Goal: Task Accomplishment & Management: Use online tool/utility

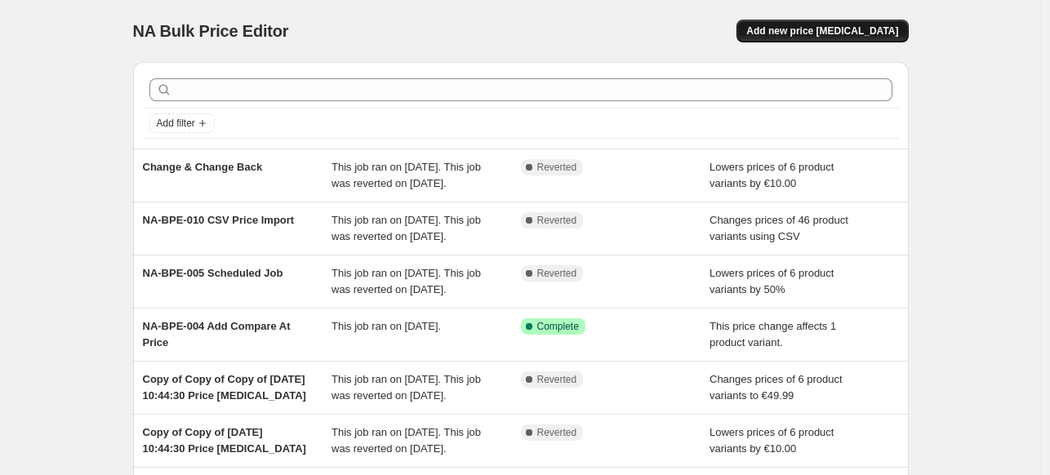
click at [833, 21] on button "Add new price [MEDICAL_DATA]" at bounding box center [821, 31] width 171 height 23
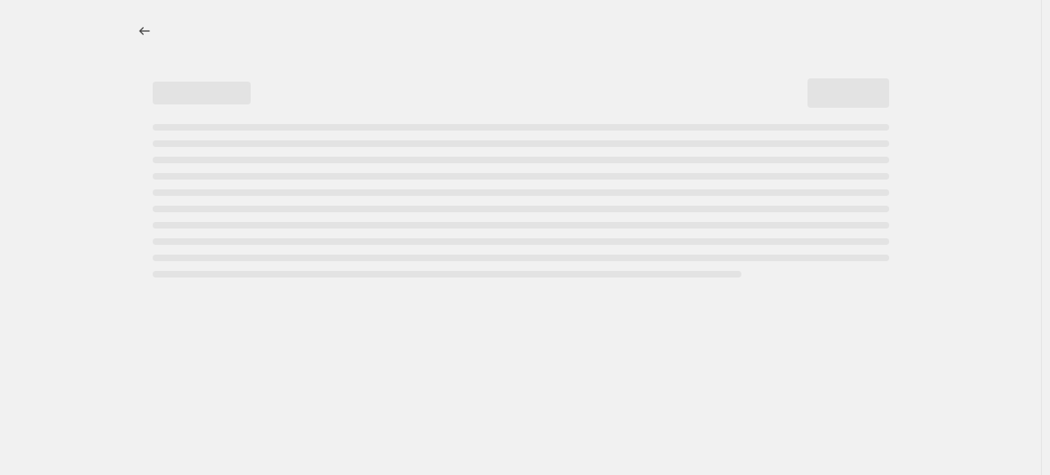
select select "percentage"
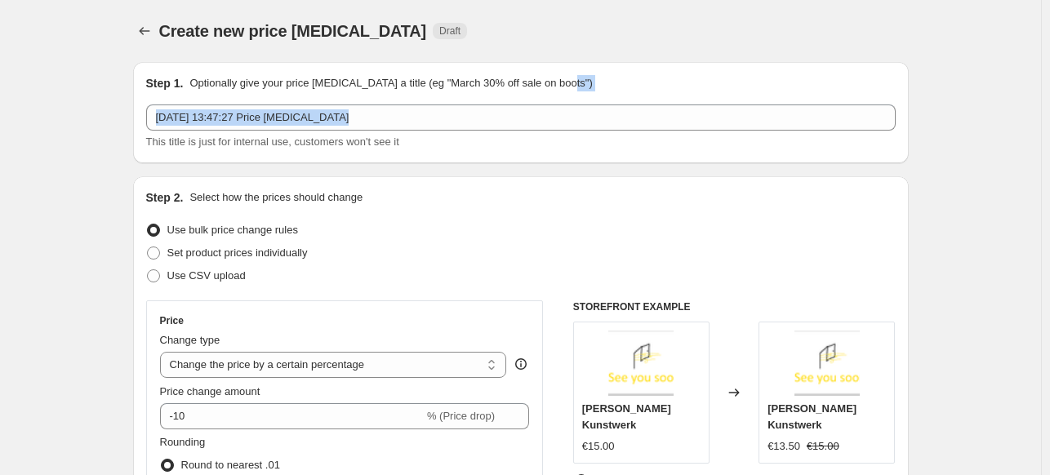
drag, startPoint x: 1048, startPoint y: 84, endPoint x: 1050, endPoint y: 104, distance: 19.7
click at [1050, 104] on html "Home Settings Plans Skip to content Create new price [MEDICAL_DATA]. This page …" at bounding box center [525, 237] width 1050 height 475
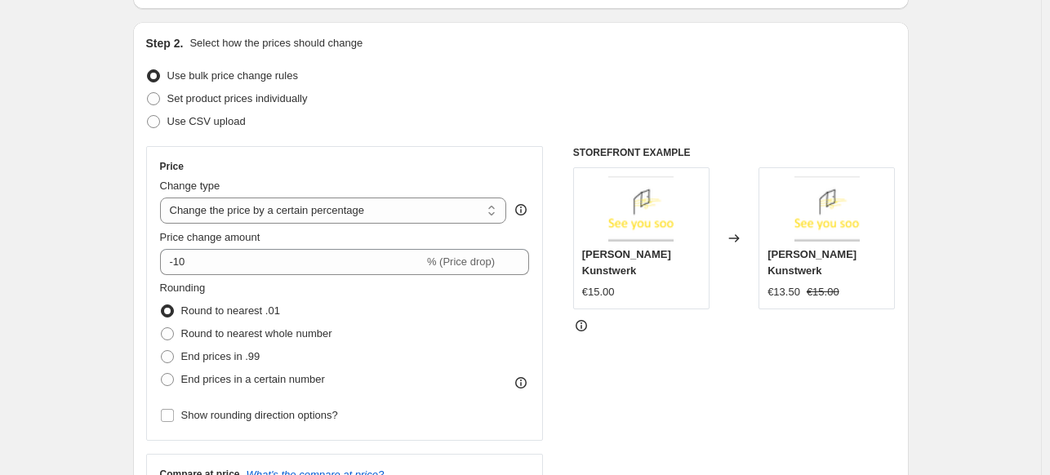
scroll to position [169, 0]
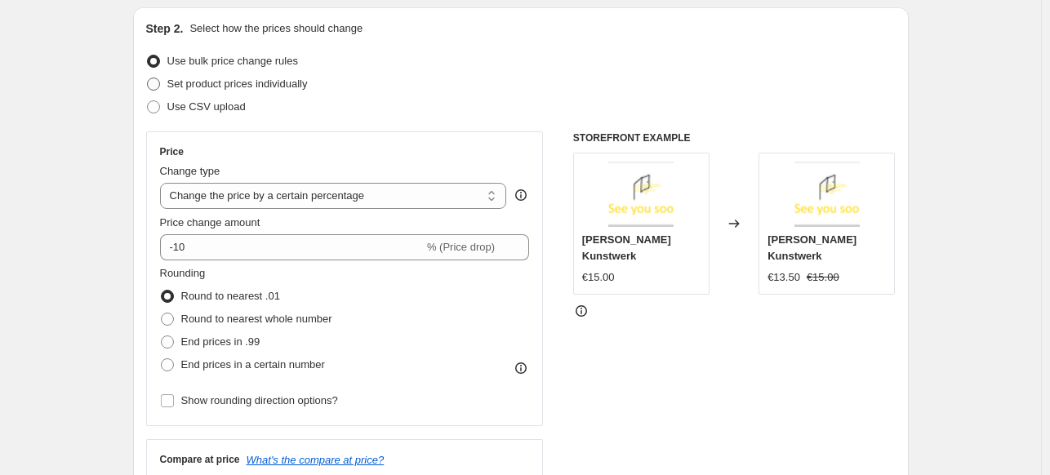
click at [245, 84] on span "Set product prices individually" at bounding box center [237, 84] width 140 height 12
click at [148, 78] on input "Set product prices individually" at bounding box center [147, 78] width 1 height 1
radio input "true"
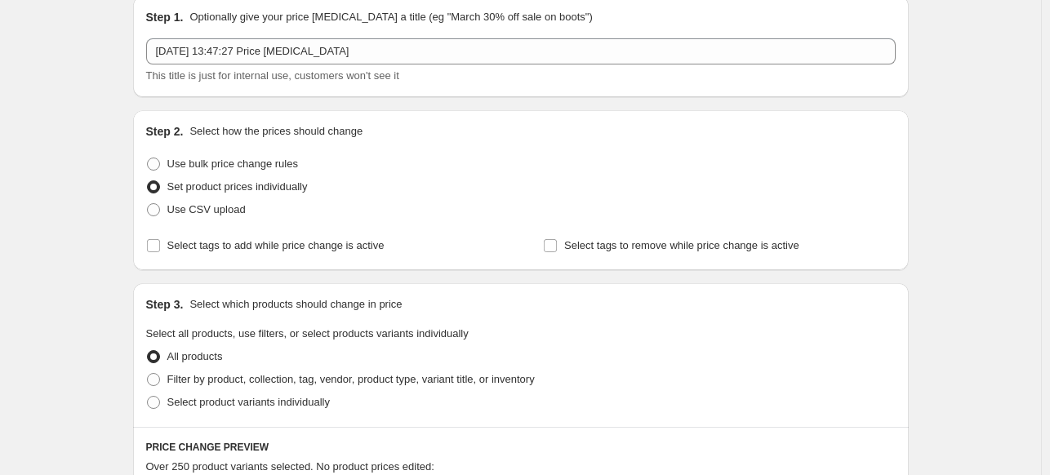
scroll to position [0, 0]
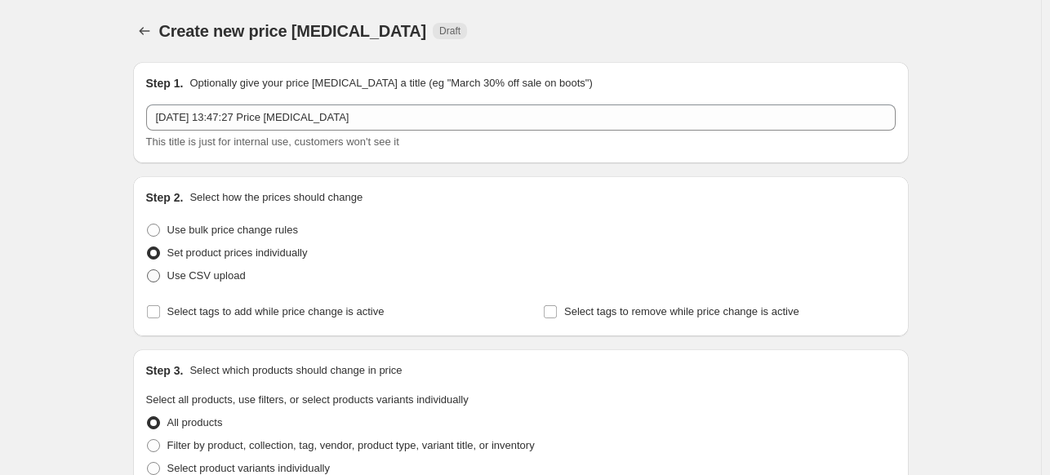
click at [211, 280] on span "Use CSV upload" at bounding box center [206, 275] width 78 height 12
click at [148, 270] on input "Use CSV upload" at bounding box center [147, 269] width 1 height 1
radio input "true"
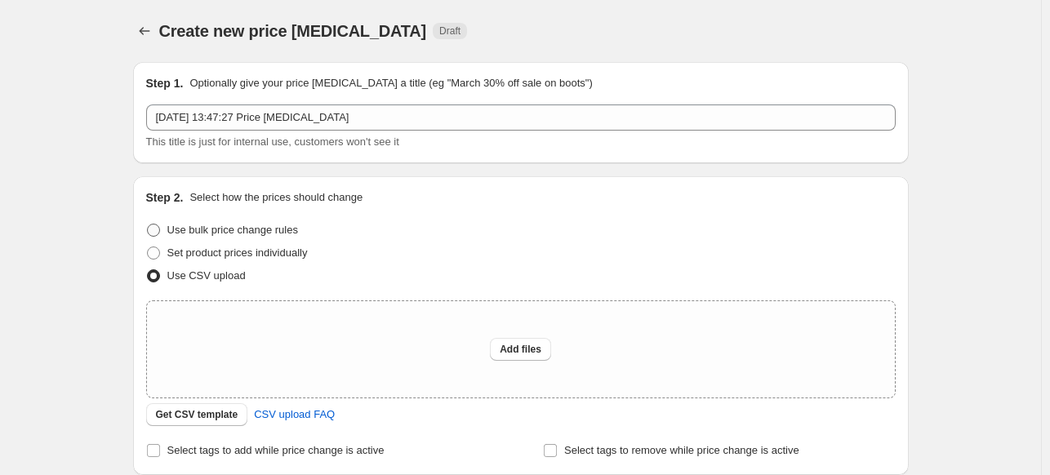
click at [183, 233] on span "Use bulk price change rules" at bounding box center [232, 230] width 131 height 12
click at [148, 224] on input "Use bulk price change rules" at bounding box center [147, 224] width 1 height 1
radio input "true"
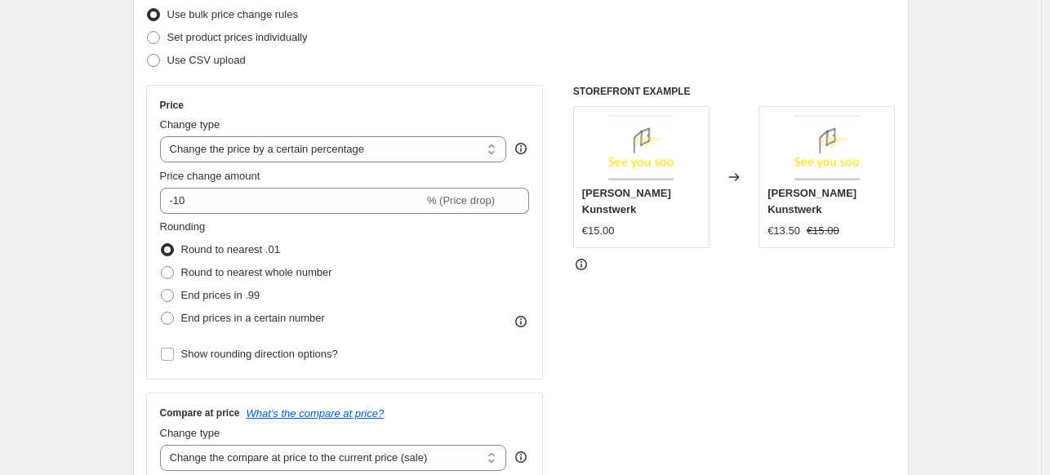
scroll to position [213, 0]
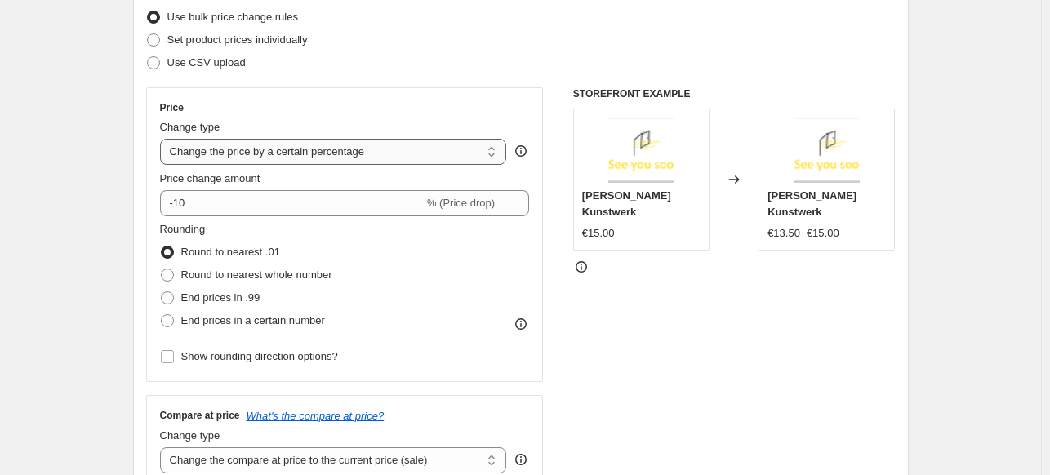
click at [356, 145] on select "Change the price to a certain amount Change the price by a certain amount Chang…" at bounding box center [333, 152] width 347 height 26
click at [381, 149] on select "Change the price to a certain amount Change the price by a certain amount Chang…" at bounding box center [333, 152] width 347 height 26
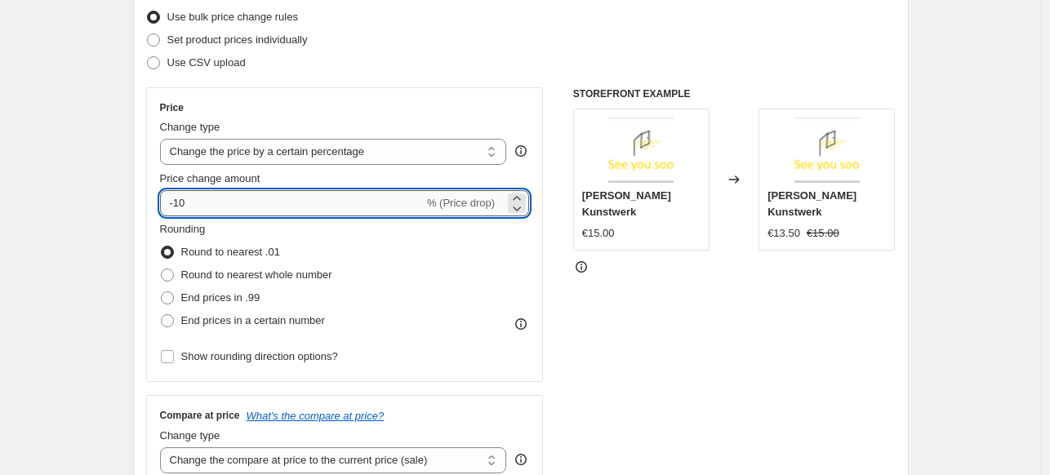
click at [256, 196] on input "-10" at bounding box center [292, 203] width 264 height 26
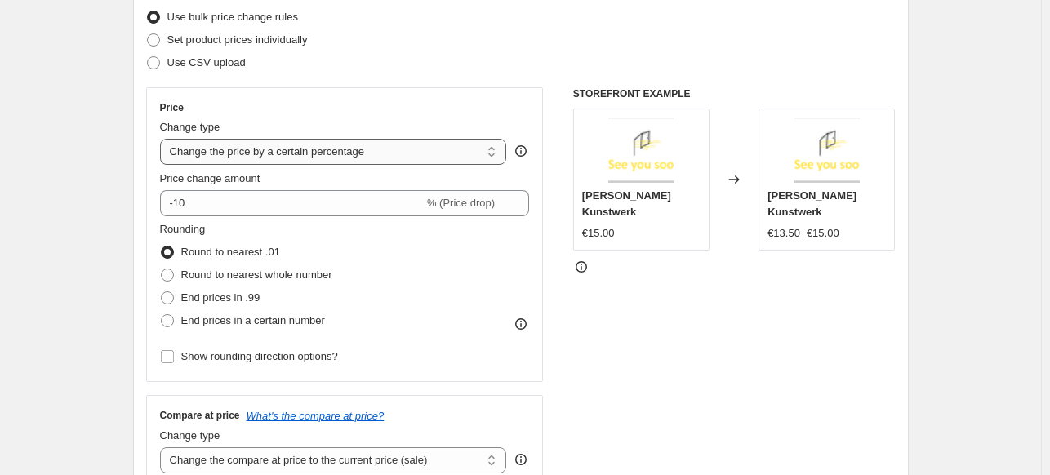
click at [380, 154] on select "Change the price to a certain amount Change the price by a certain amount Chang…" at bounding box center [333, 152] width 347 height 26
select select "to"
click at [163, 139] on select "Change the price to a certain amount Change the price by a certain amount Chang…" at bounding box center [333, 152] width 347 height 26
type input "80.00"
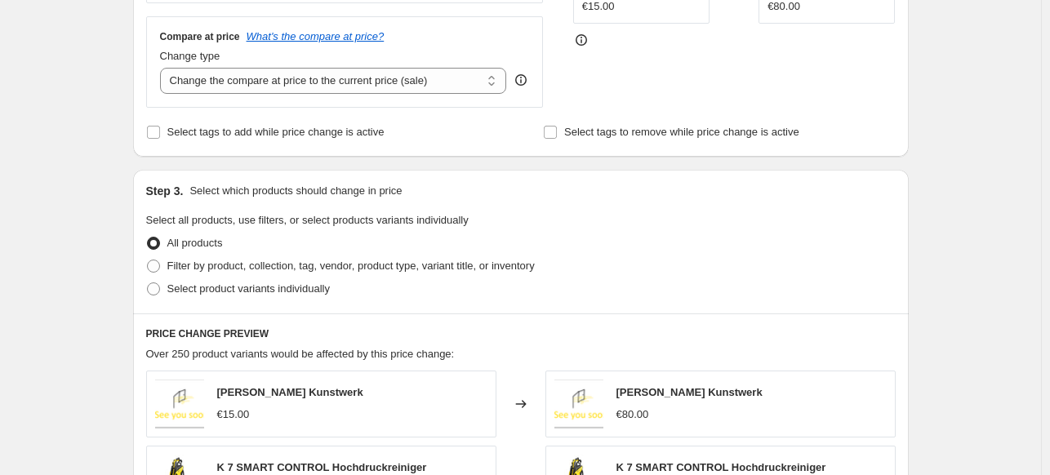
scroll to position [453, 0]
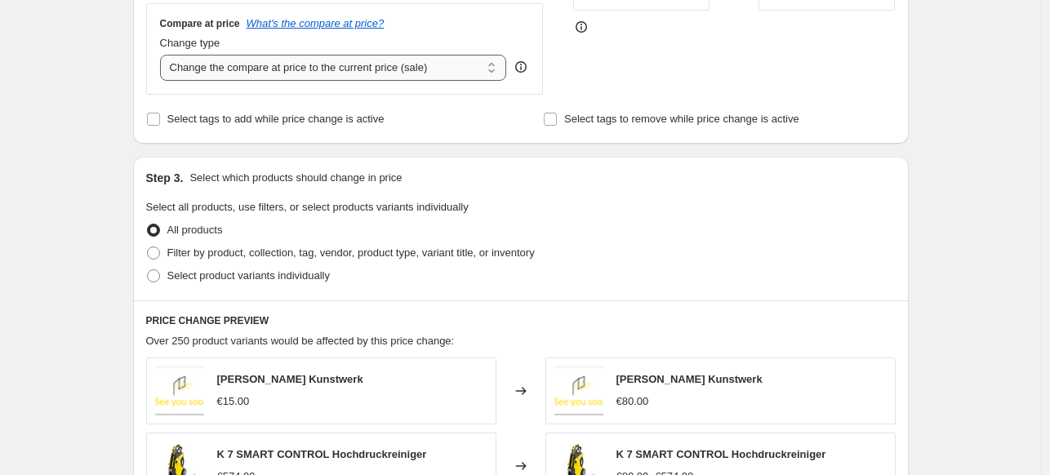
click at [483, 69] on select "Change the compare at price to the current price (sale) Change the compare at p…" at bounding box center [333, 68] width 347 height 26
select select "to"
click at [163, 56] on select "Change the compare at price to the current price (sale) Change the compare at p…" at bounding box center [333, 68] width 347 height 26
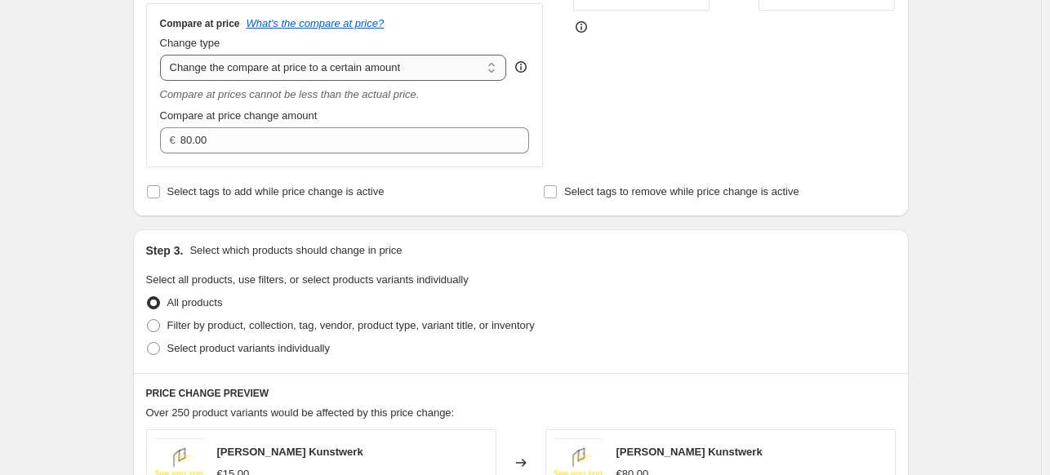
click at [367, 65] on select "Change the compare at price to the current price (sale) Change the compare at p…" at bounding box center [333, 68] width 347 height 26
click at [163, 56] on select "Change the compare at price to the current price (sale) Change the compare at p…" at bounding box center [333, 68] width 347 height 26
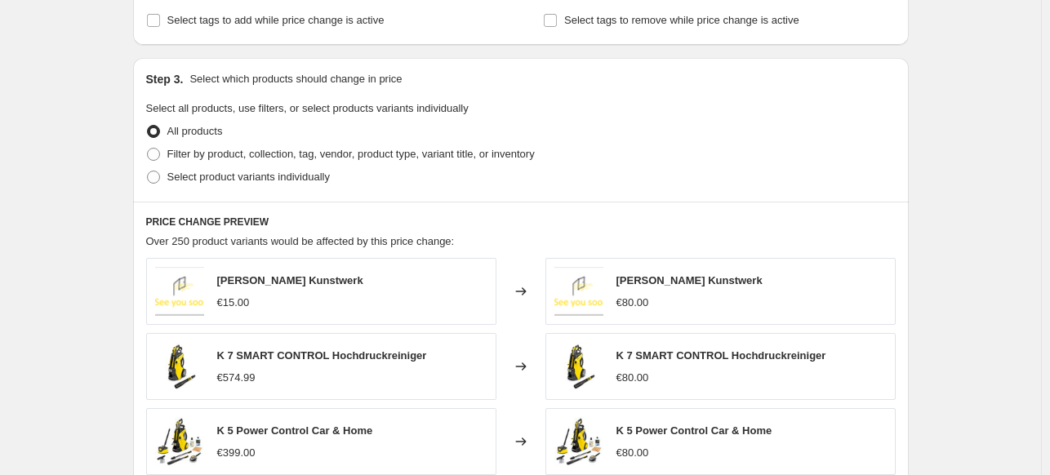
scroll to position [629, 0]
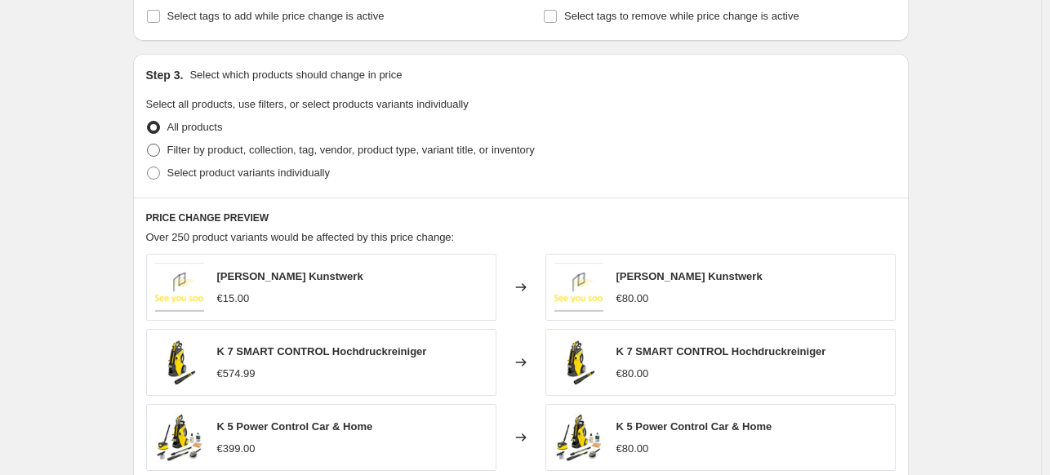
click at [165, 154] on label "Filter by product, collection, tag, vendor, product type, variant title, or inv…" at bounding box center [340, 150] width 389 height 23
click at [148, 144] on input "Filter by product, collection, tag, vendor, product type, variant title, or inv…" at bounding box center [147, 144] width 1 height 1
radio input "true"
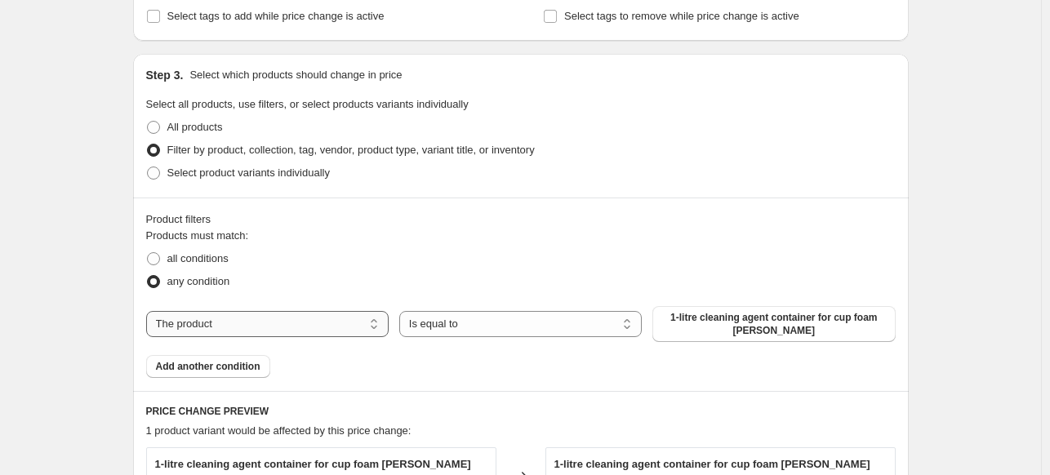
click at [280, 322] on select "The product The product's collection The product's tag The product's vendor The…" at bounding box center [267, 324] width 242 height 26
select select "collection"
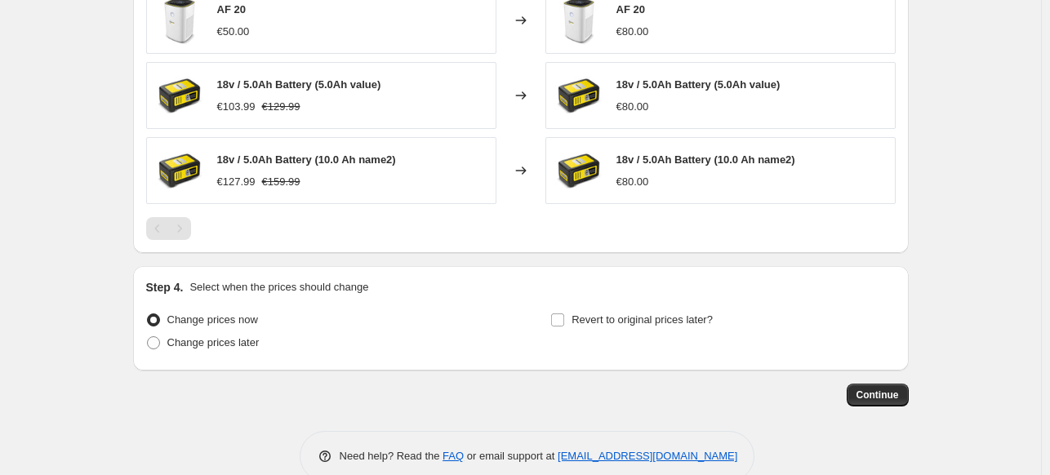
scroll to position [1087, 0]
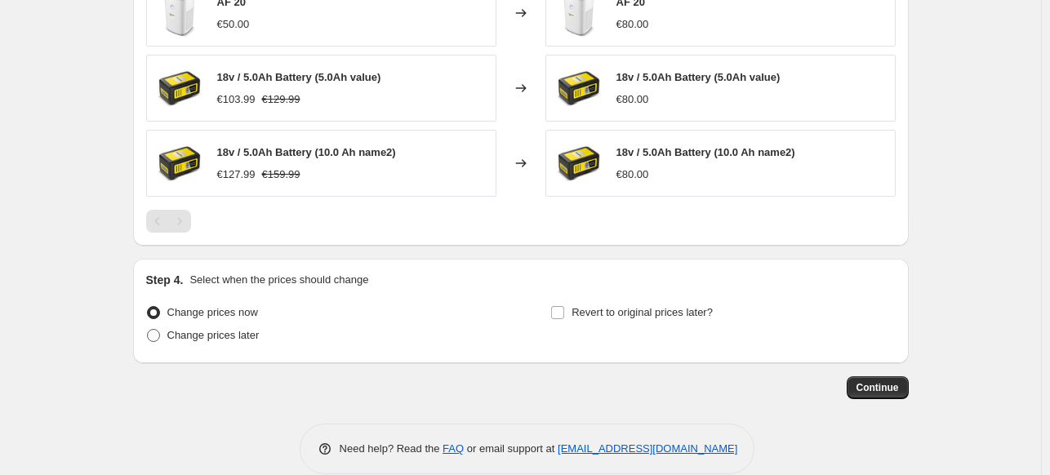
click at [167, 339] on label "Change prices later" at bounding box center [202, 335] width 113 height 23
click at [148, 330] on input "Change prices later" at bounding box center [147, 329] width 1 height 1
radio input "true"
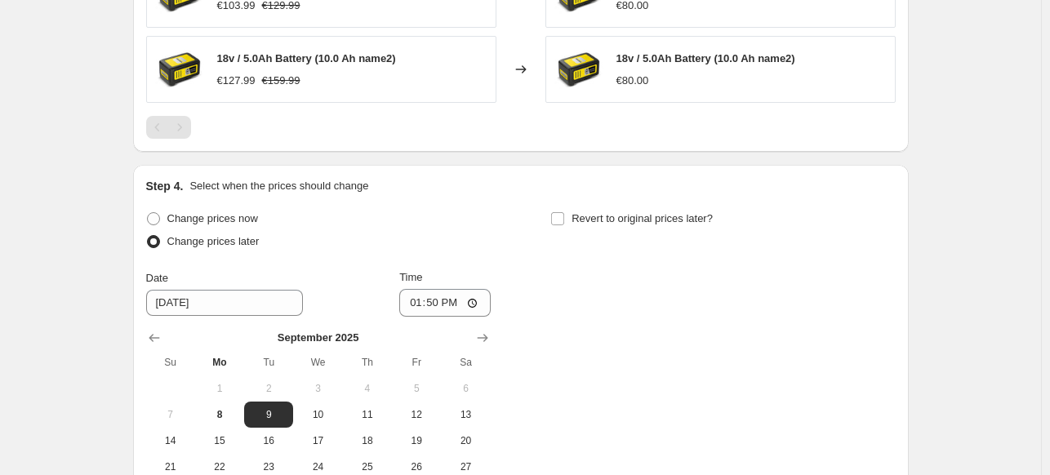
scroll to position [1220, 0]
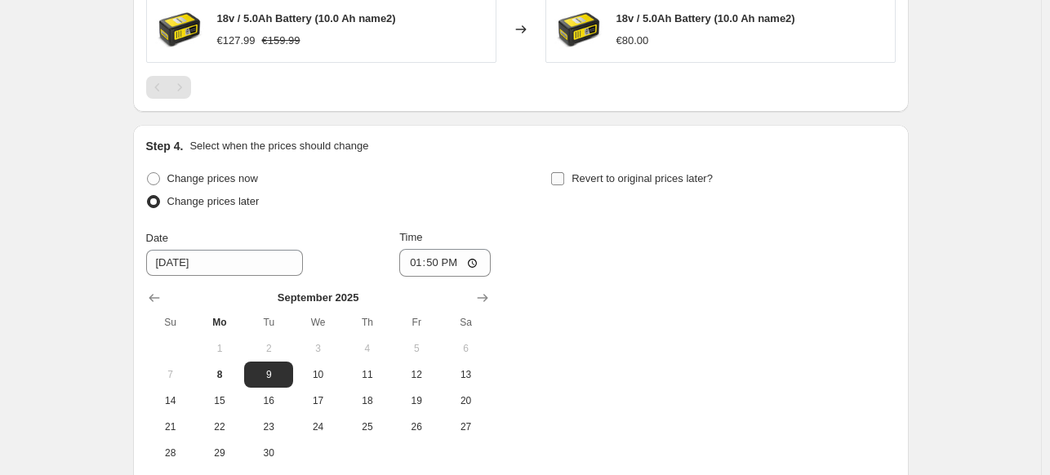
click at [564, 176] on input "Revert to original prices later?" at bounding box center [557, 178] width 13 height 13
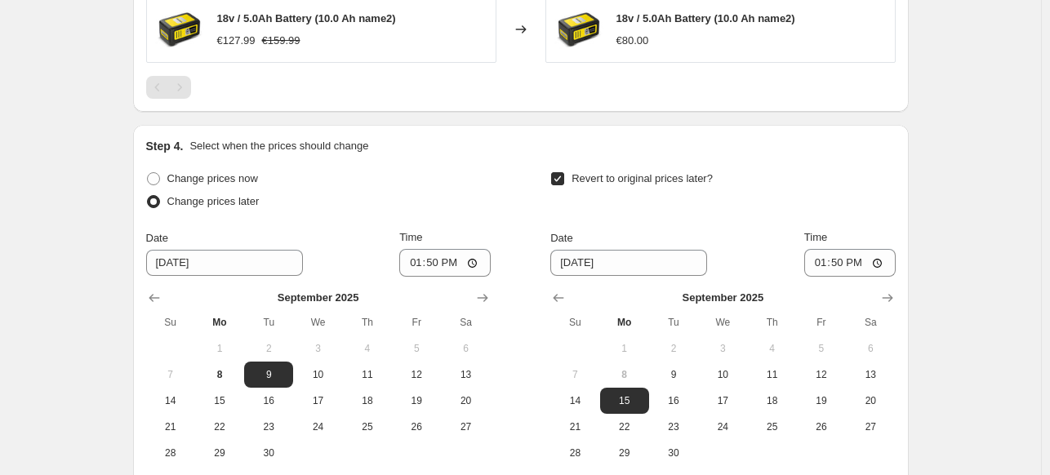
click at [571, 179] on label "Revert to original prices later?" at bounding box center [631, 178] width 162 height 23
click at [564, 179] on input "Revert to original prices later?" at bounding box center [557, 178] width 13 height 13
checkbox input "false"
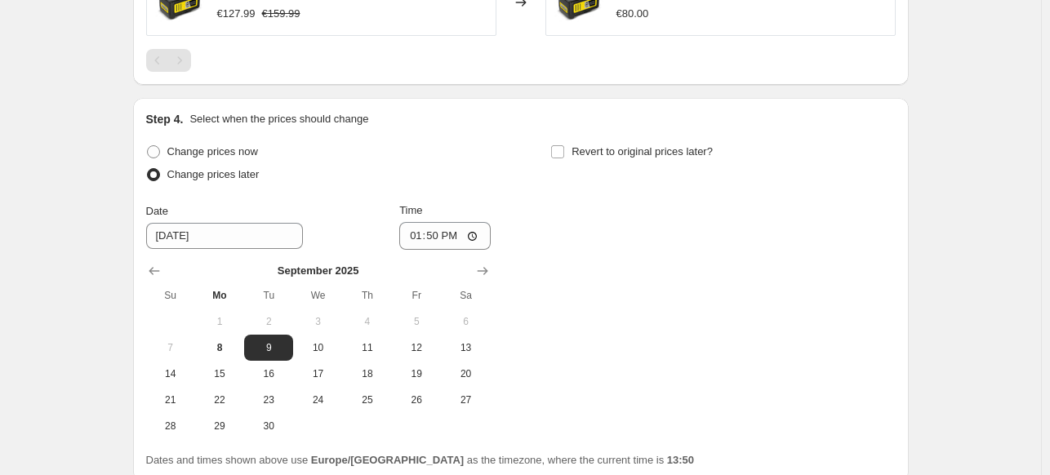
scroll to position [1264, 0]
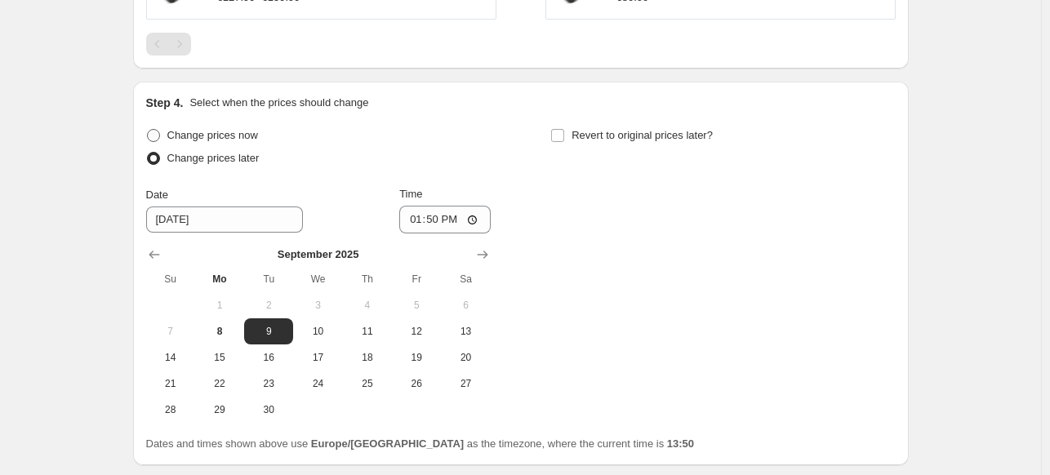
click at [160, 133] on span at bounding box center [153, 135] width 13 height 13
click at [148, 130] on input "Change prices now" at bounding box center [147, 129] width 1 height 1
radio input "true"
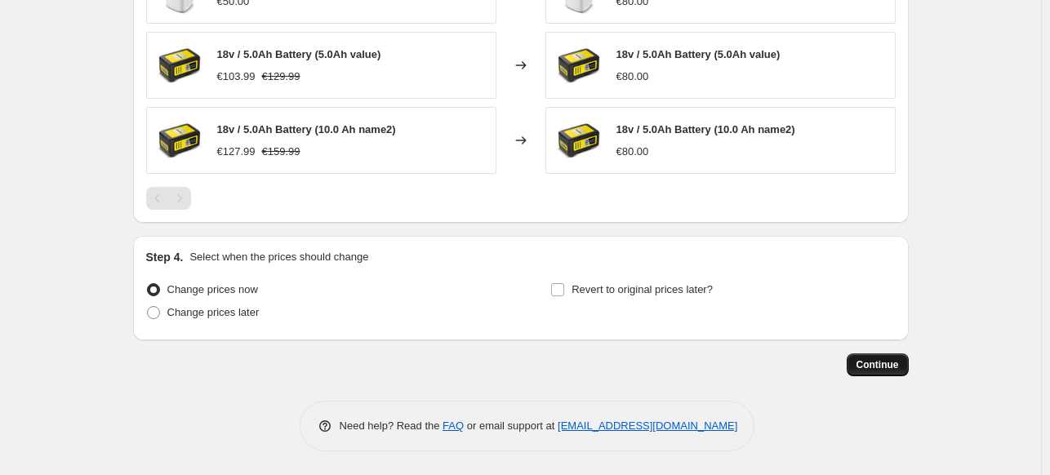
click at [882, 365] on span "Continue" at bounding box center [877, 364] width 42 height 13
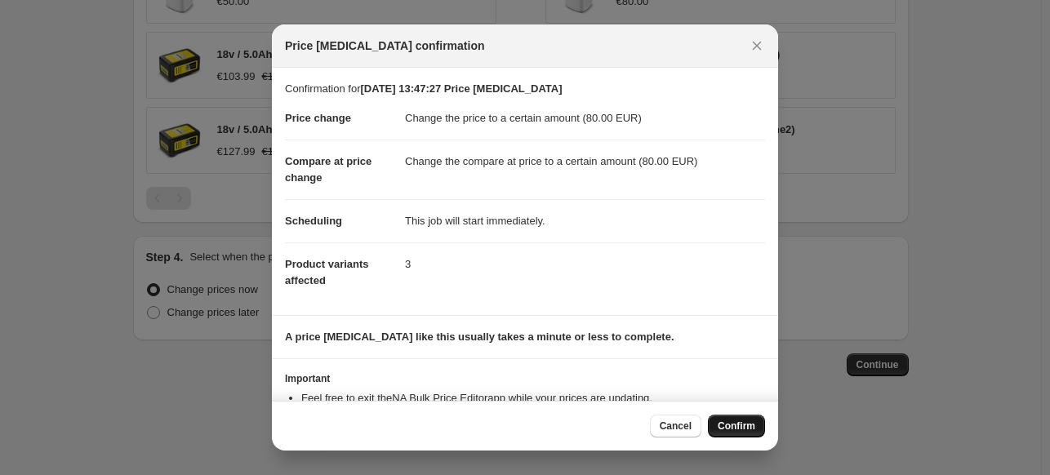
click at [724, 428] on span "Confirm" at bounding box center [737, 426] width 38 height 13
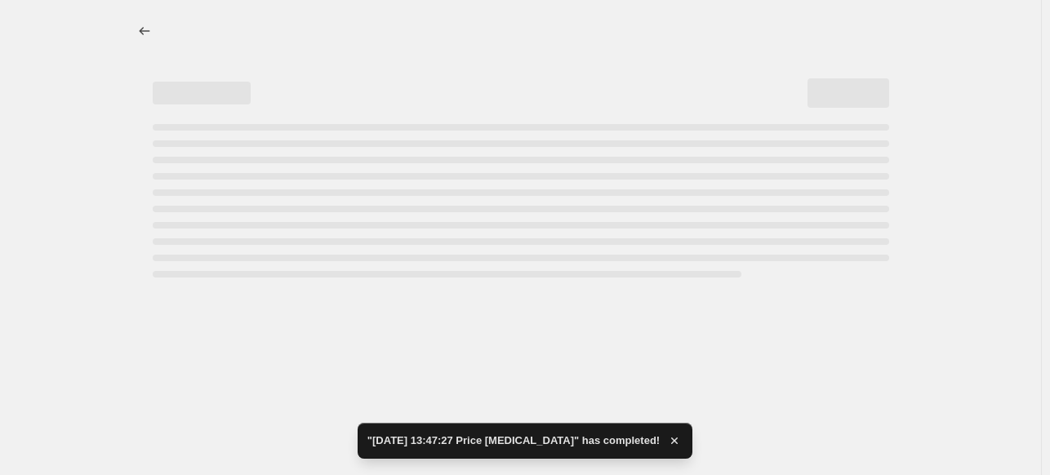
select select "to"
select select "collection"
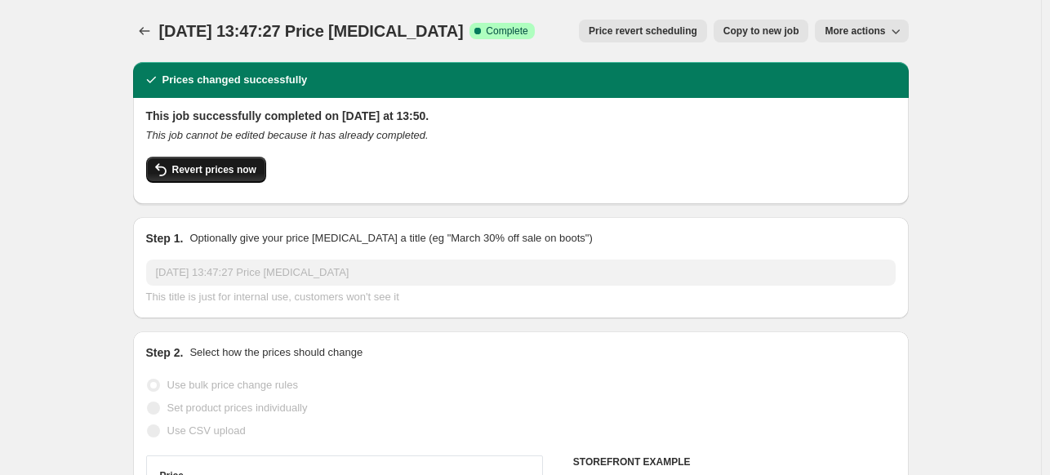
click at [213, 176] on span "Revert prices now" at bounding box center [214, 169] width 84 height 13
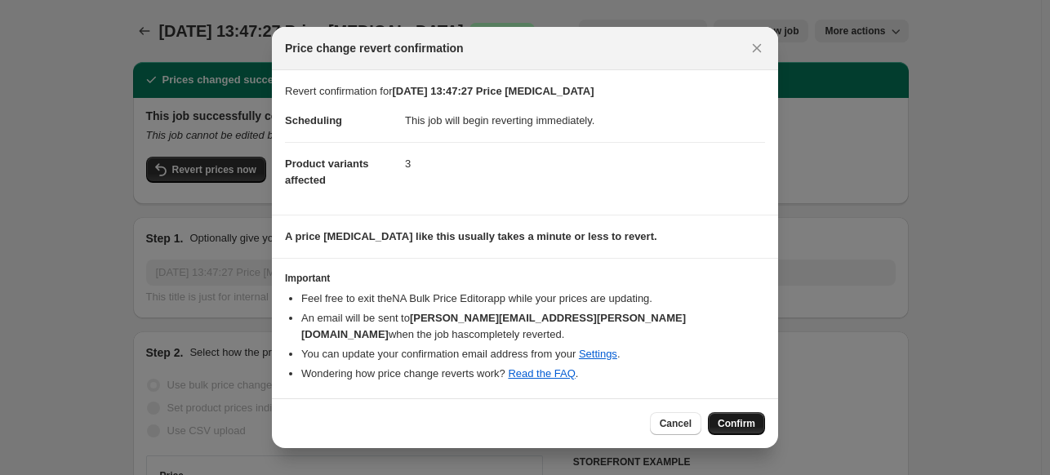
click at [745, 417] on span "Confirm" at bounding box center [737, 423] width 38 height 13
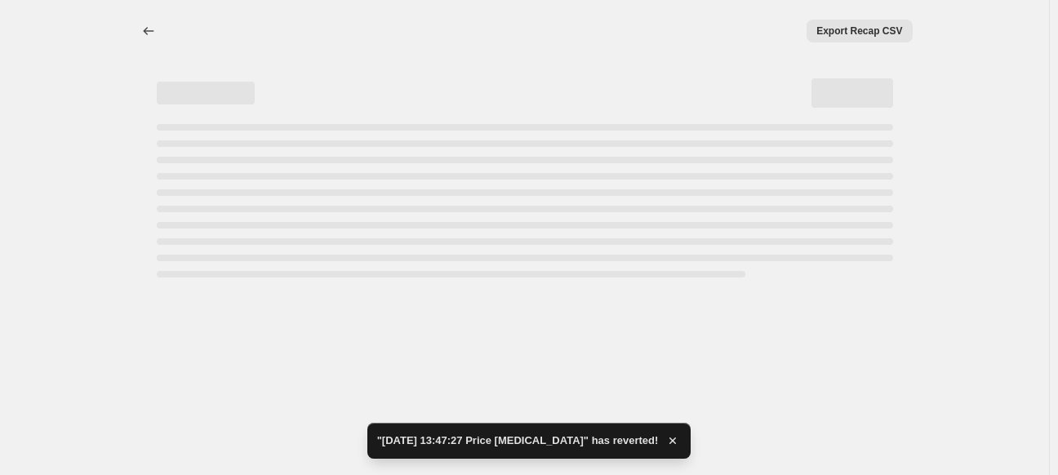
select select "to"
select select "collection"
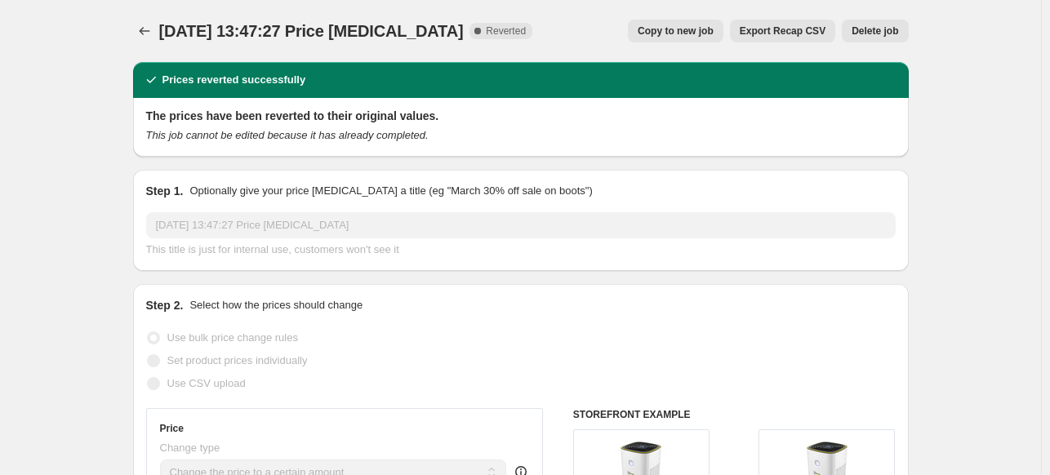
drag, startPoint x: 699, startPoint y: 33, endPoint x: 673, endPoint y: 29, distance: 26.6
click at [673, 29] on span "Copy to new job" at bounding box center [676, 30] width 76 height 13
select select "to"
select select "collection"
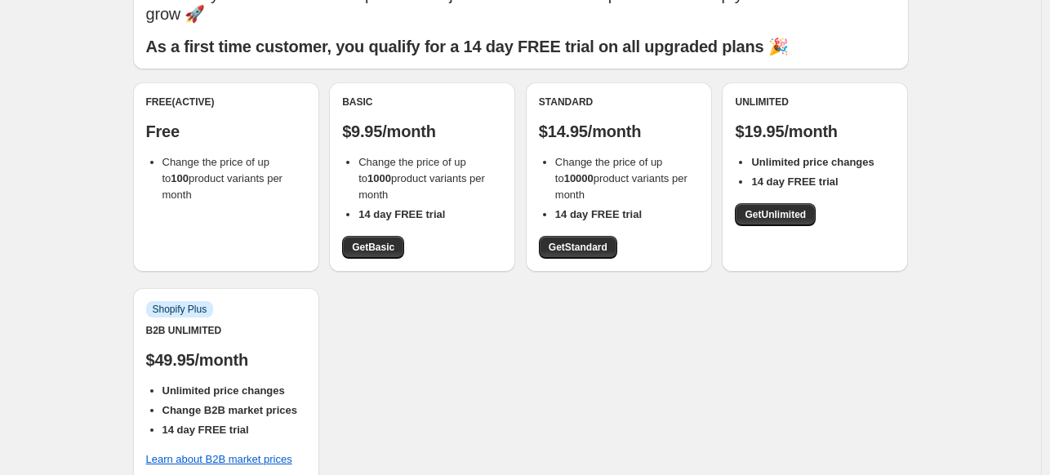
scroll to position [99, 0]
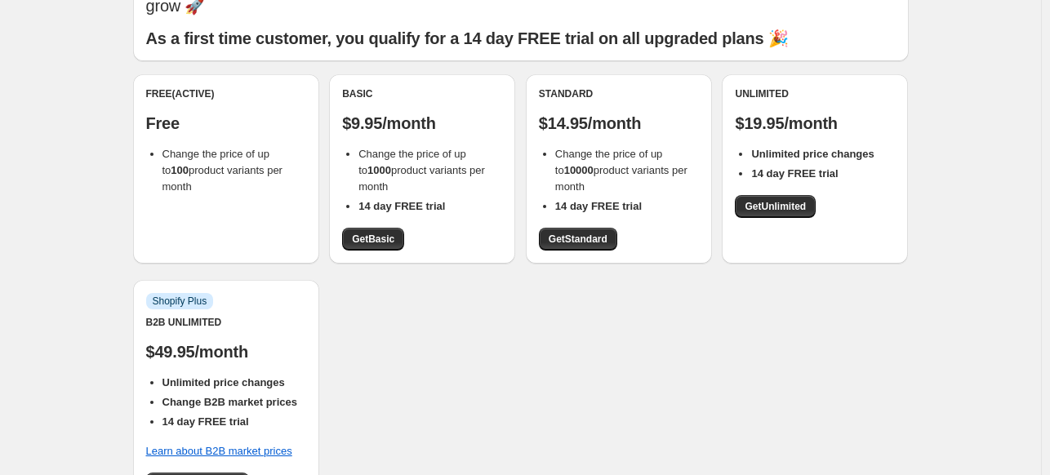
click at [373, 169] on b "1000" at bounding box center [379, 170] width 24 height 12
click at [571, 159] on span "Change the price of up to 10000 product variants per month" at bounding box center [621, 170] width 132 height 45
click at [567, 170] on b "10000" at bounding box center [578, 170] width 29 height 12
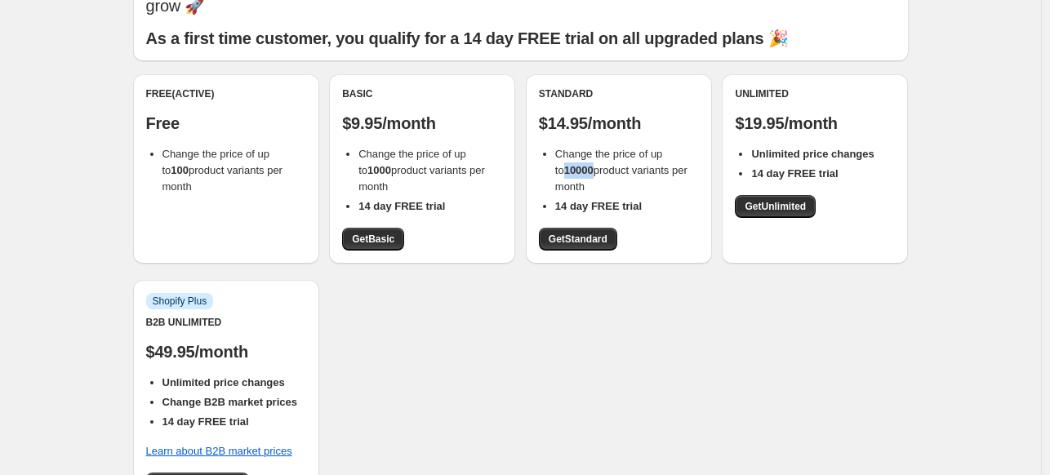
click at [567, 170] on b "10000" at bounding box center [578, 170] width 29 height 12
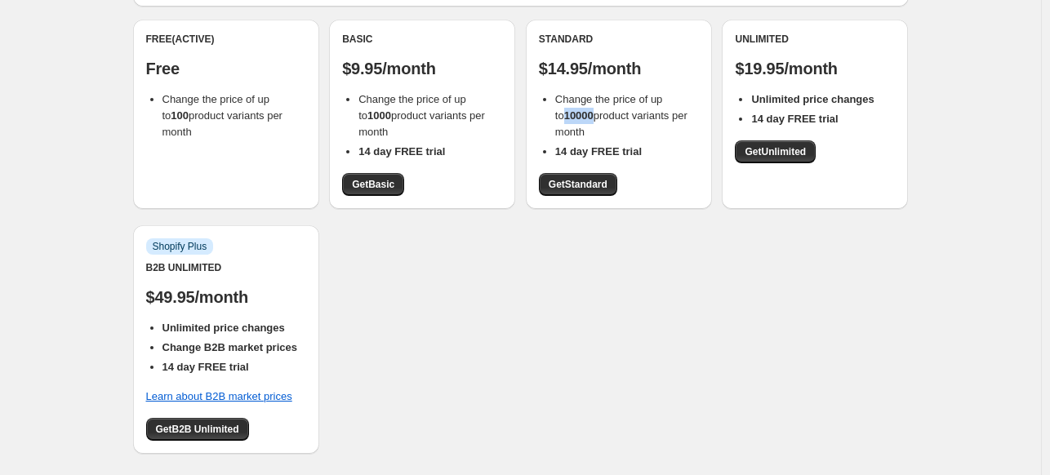
scroll to position [156, 0]
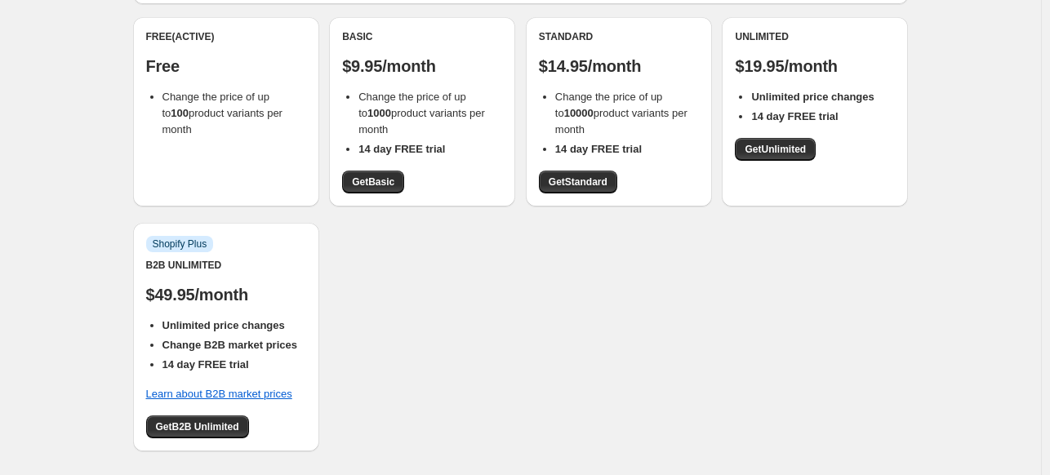
click at [762, 67] on p "$19.95/month" at bounding box center [815, 66] width 160 height 20
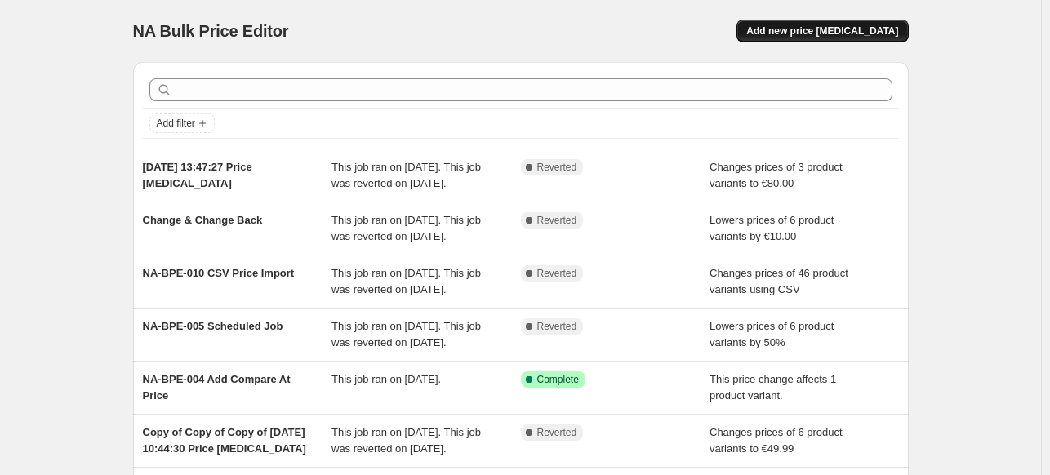
click at [840, 37] on span "Add new price [MEDICAL_DATA]" at bounding box center [822, 30] width 152 height 13
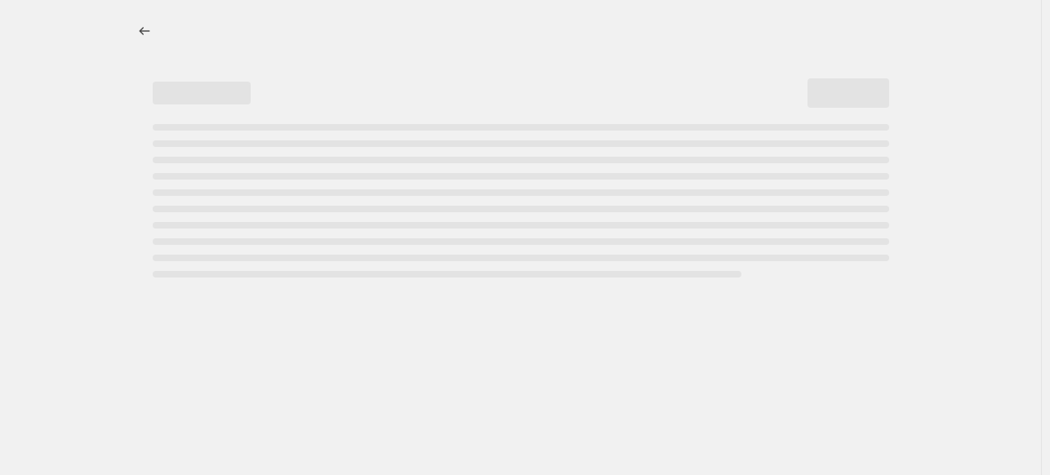
select select "percentage"
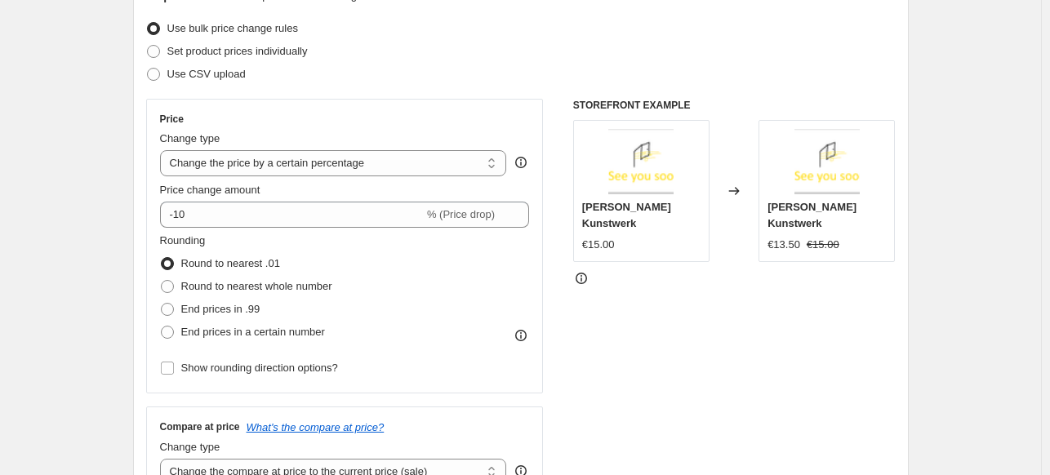
scroll to position [203, 0]
click at [224, 281] on span "Round to nearest whole number" at bounding box center [256, 284] width 151 height 12
click at [162, 279] on input "Round to nearest whole number" at bounding box center [161, 278] width 1 height 1
radio input "true"
click at [212, 306] on span "End prices in .99" at bounding box center [220, 307] width 79 height 12
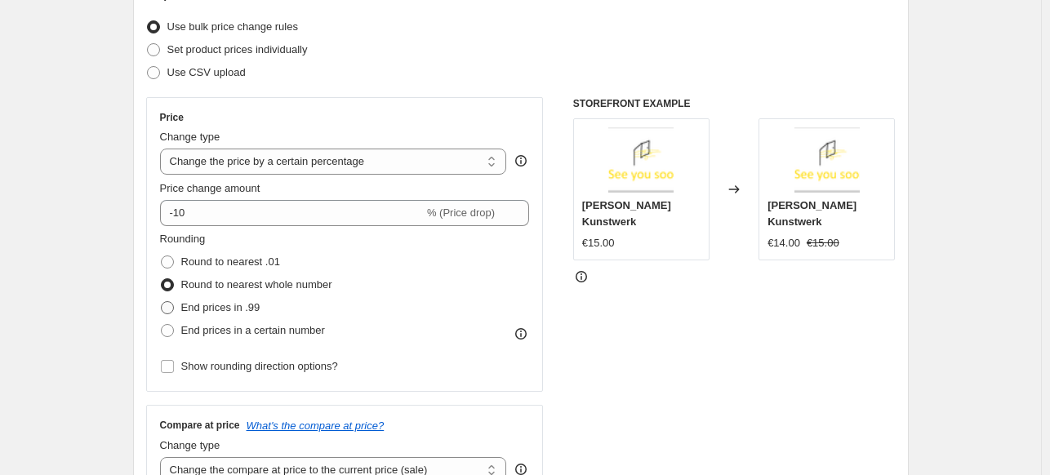
click at [162, 302] on input "End prices in .99" at bounding box center [161, 301] width 1 height 1
radio input "true"
click at [212, 306] on span "End prices in .99" at bounding box center [220, 307] width 79 height 12
click at [162, 302] on input "End prices in .99" at bounding box center [161, 301] width 1 height 1
click at [193, 334] on span "End prices in a certain number" at bounding box center [253, 330] width 144 height 12
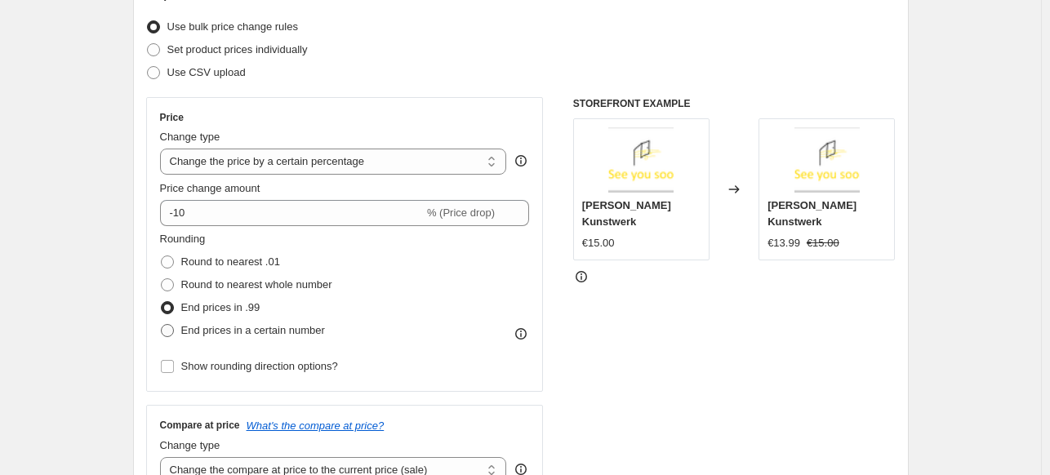
click at [162, 325] on input "End prices in a certain number" at bounding box center [161, 324] width 1 height 1
radio input "true"
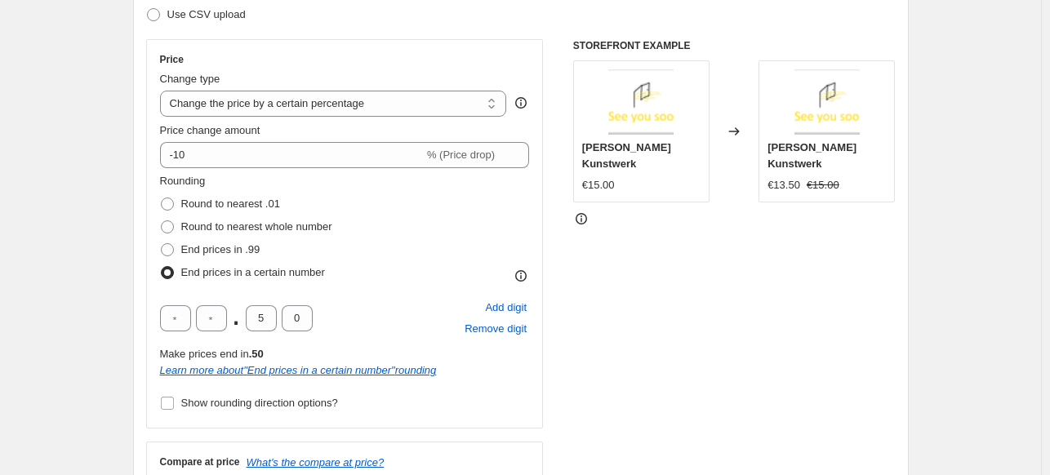
scroll to position [251, 0]
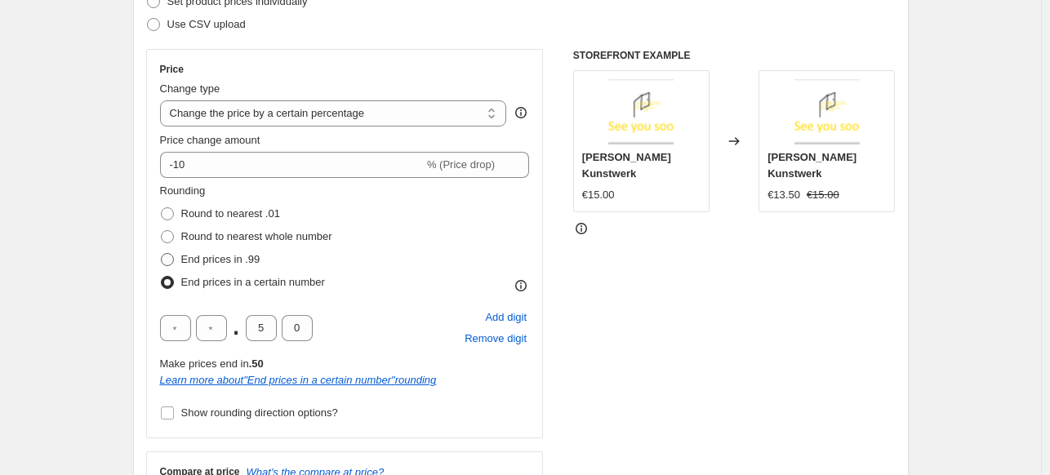
click at [165, 262] on span at bounding box center [167, 259] width 13 height 13
click at [162, 254] on input "End prices in .99" at bounding box center [161, 253] width 1 height 1
radio input "true"
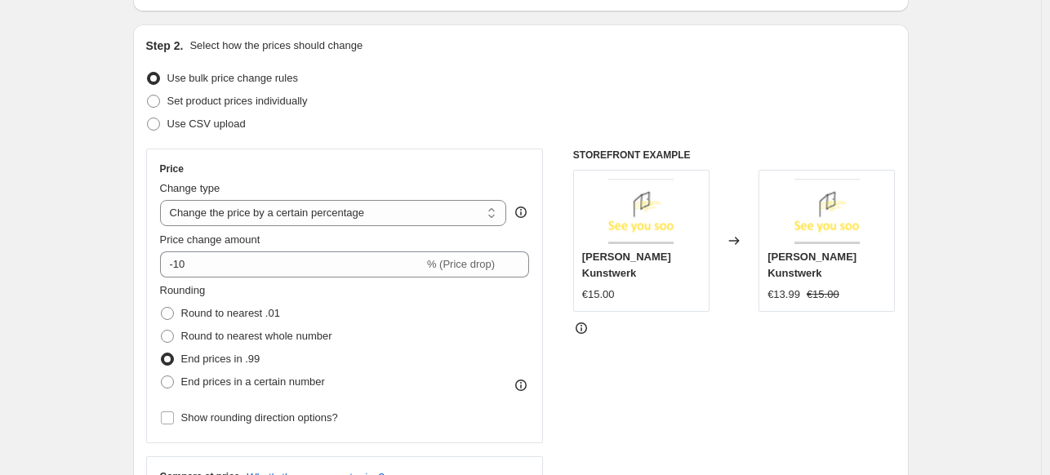
scroll to position [157, 0]
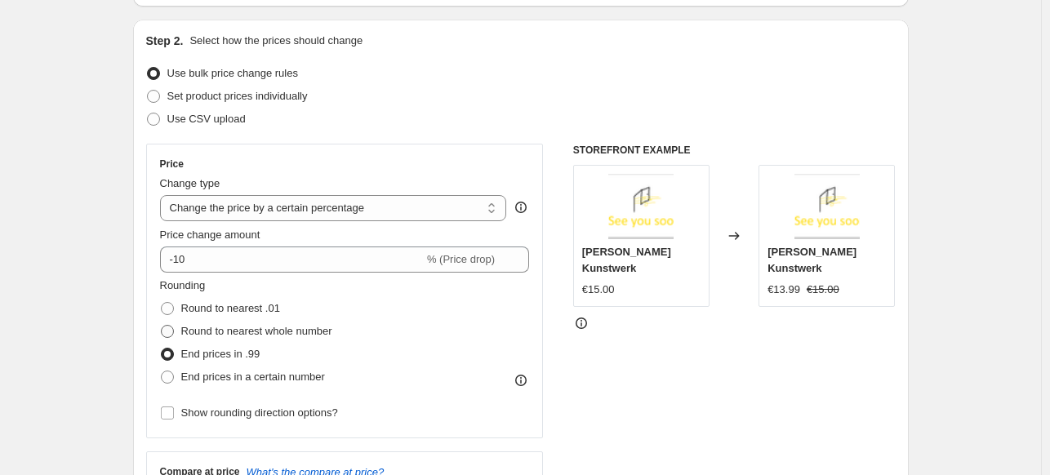
click at [167, 327] on span at bounding box center [167, 331] width 13 height 13
click at [162, 326] on input "Round to nearest whole number" at bounding box center [161, 325] width 1 height 1
radio input "true"
click at [170, 315] on span at bounding box center [167, 308] width 15 height 15
click at [162, 303] on input "Round to nearest .01" at bounding box center [161, 302] width 1 height 1
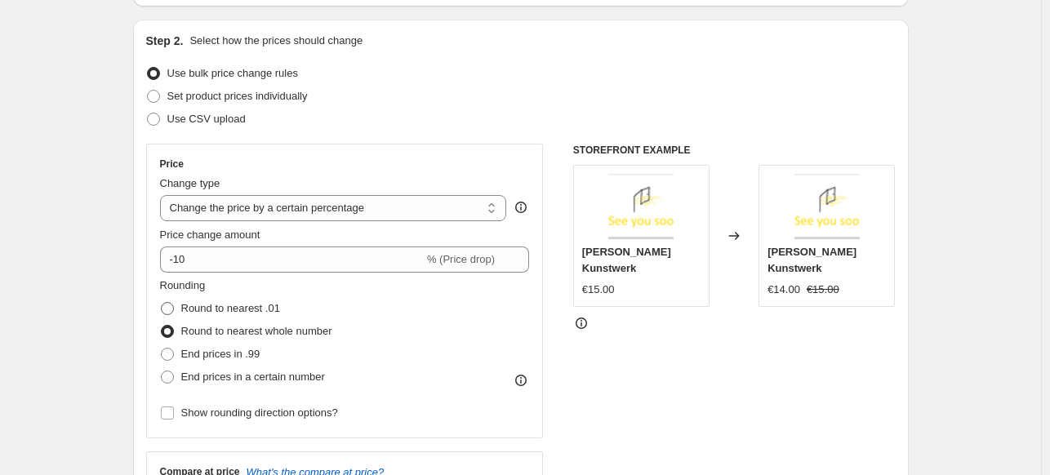
radio input "true"
